Goal: Information Seeking & Learning: Learn about a topic

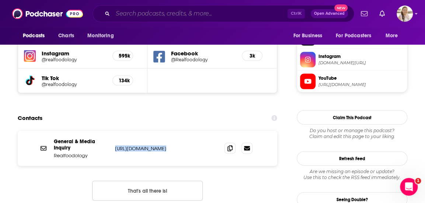
click at [210, 10] on input "Search podcasts, credits, & more..." at bounding box center [200, 14] width 175 height 12
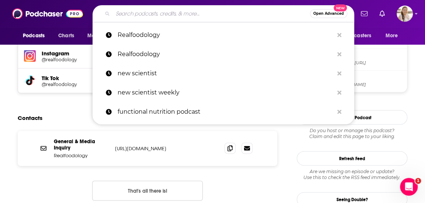
paste input "[PERSON_NAME]"
type input "[PERSON_NAME]"
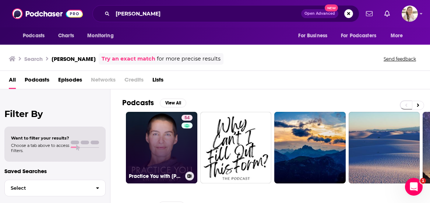
click at [158, 142] on link "54 Practice You with [PERSON_NAME]" at bounding box center [161, 147] width 71 height 71
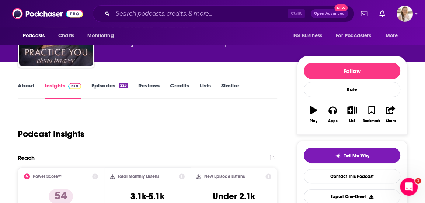
scroll to position [59, 0]
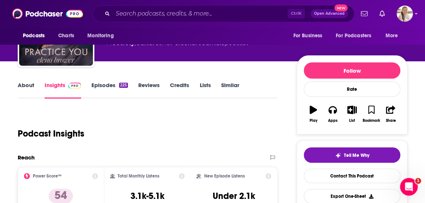
click at [28, 85] on link "About" at bounding box center [26, 89] width 17 height 17
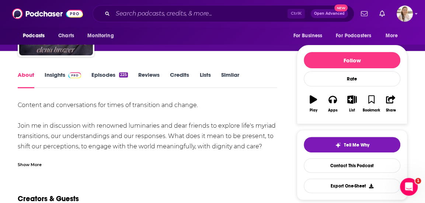
scroll to position [71, 0]
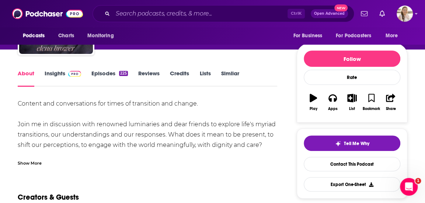
click at [42, 160] on div "Show More" at bounding box center [147, 160] width 259 height 13
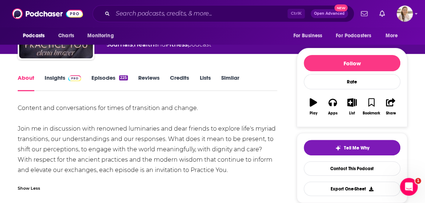
scroll to position [103, 0]
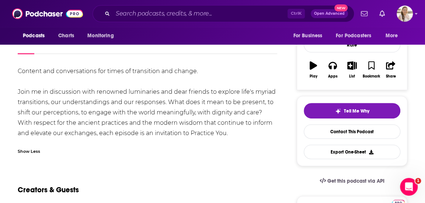
click at [38, 148] on div "Show Less" at bounding box center [29, 150] width 22 height 7
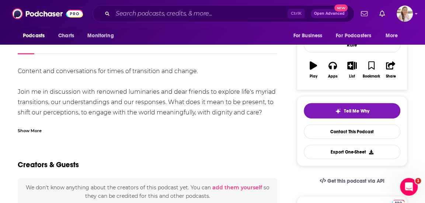
click at [36, 130] on div "Show More" at bounding box center [30, 129] width 24 height 7
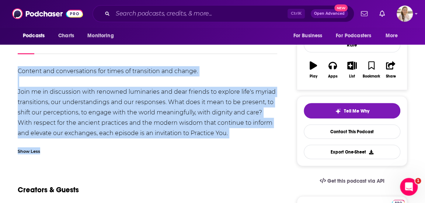
drag, startPoint x: 16, startPoint y: 72, endPoint x: 237, endPoint y: 140, distance: 230.8
copy div "Content and conversations for times of transition and change. Join me in discus…"
click at [156, 122] on div "Content and conversations for times of transition and change. Join me in discus…" at bounding box center [147, 102] width 259 height 72
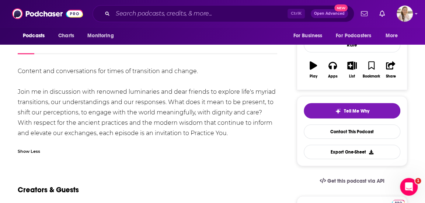
drag, startPoint x: 14, startPoint y: 65, endPoint x: 240, endPoint y: 132, distance: 235.9
copy div "Content and conversations for times of transition and change. Join me in discus…"
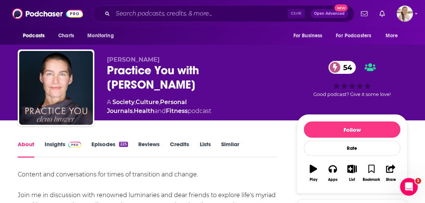
click at [64, 147] on link "Insights" at bounding box center [63, 148] width 36 height 17
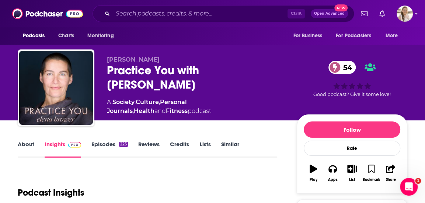
scroll to position [112, 0]
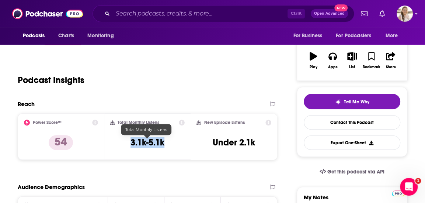
drag, startPoint x: 126, startPoint y: 146, endPoint x: 165, endPoint y: 143, distance: 39.6
click at [165, 143] on div "Total Monthly Listens 3.1k-5.1k" at bounding box center [147, 136] width 75 height 34
copy h3 "3.1k-5.1k"
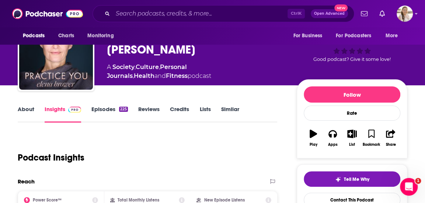
click at [108, 107] on link "Episodes 225" at bounding box center [109, 113] width 36 height 17
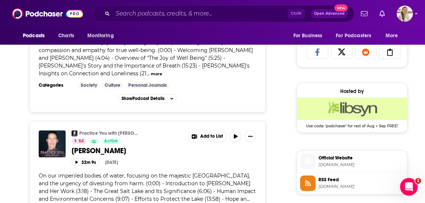
scroll to position [614, 0]
